Goal: Task Accomplishment & Management: Complete application form

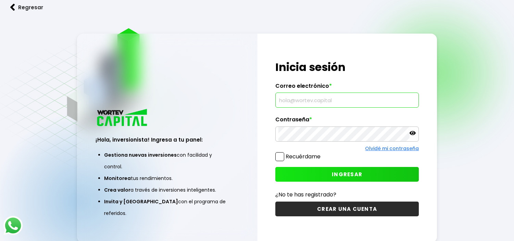
click at [330, 94] on input "text" at bounding box center [346, 100] width 137 height 14
click at [328, 98] on input "[EMAIL_ADDRESS][DOMAIN_NAME]" at bounding box center [346, 100] width 137 height 14
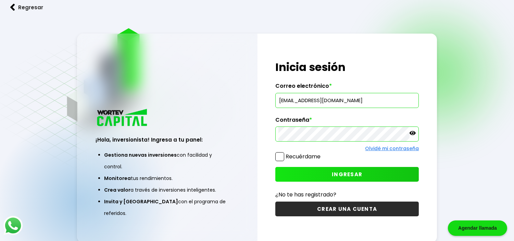
click at [328, 98] on input "[EMAIL_ADDRESS][DOMAIN_NAME]" at bounding box center [346, 100] width 137 height 14
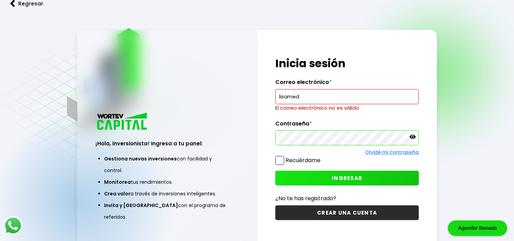
click at [337, 92] on input "lisamed" at bounding box center [346, 96] width 137 height 14
paste input "[EMAIL_ADDRESS][DOMAIN_NAME]"
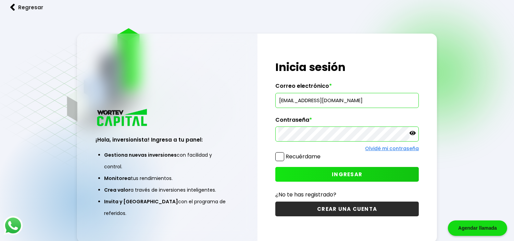
type input "[EMAIL_ADDRESS][DOMAIN_NAME]"
click at [411, 137] on p at bounding box center [412, 134] width 6 height 8
click at [350, 172] on span "INGRESAR" at bounding box center [347, 173] width 30 height 7
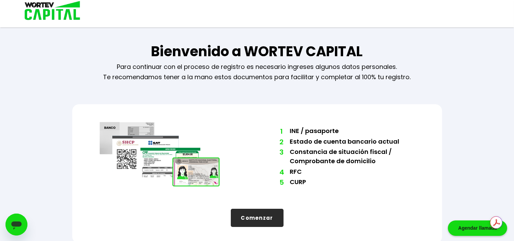
scroll to position [3, 0]
